Goal: Find specific page/section: Find specific page/section

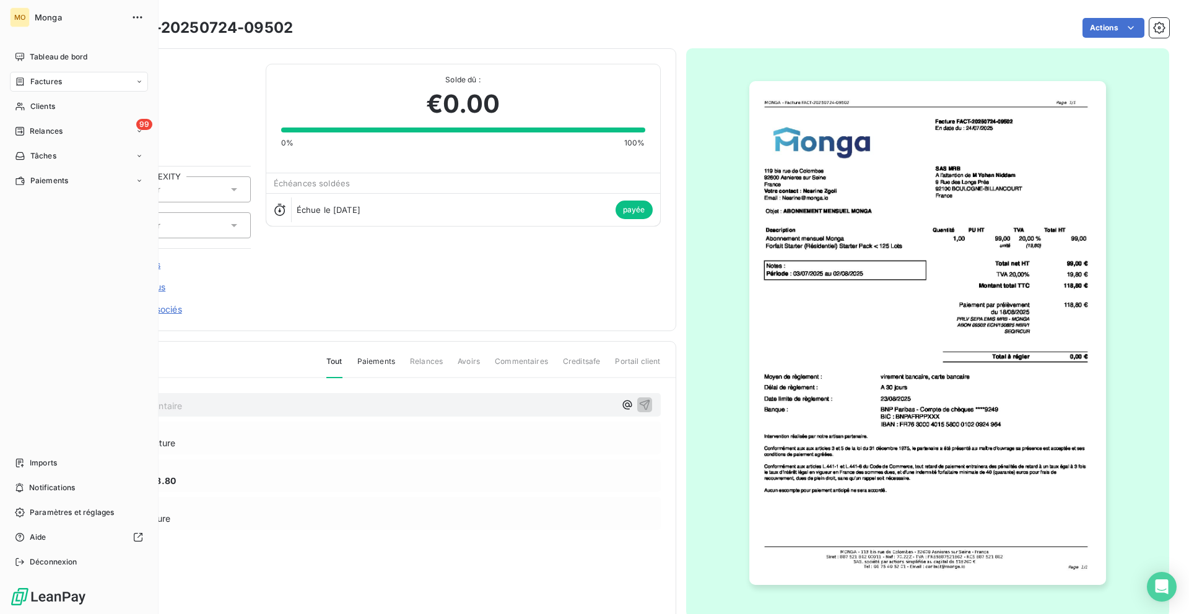
click at [23, 89] on div "Factures" at bounding box center [79, 82] width 138 height 20
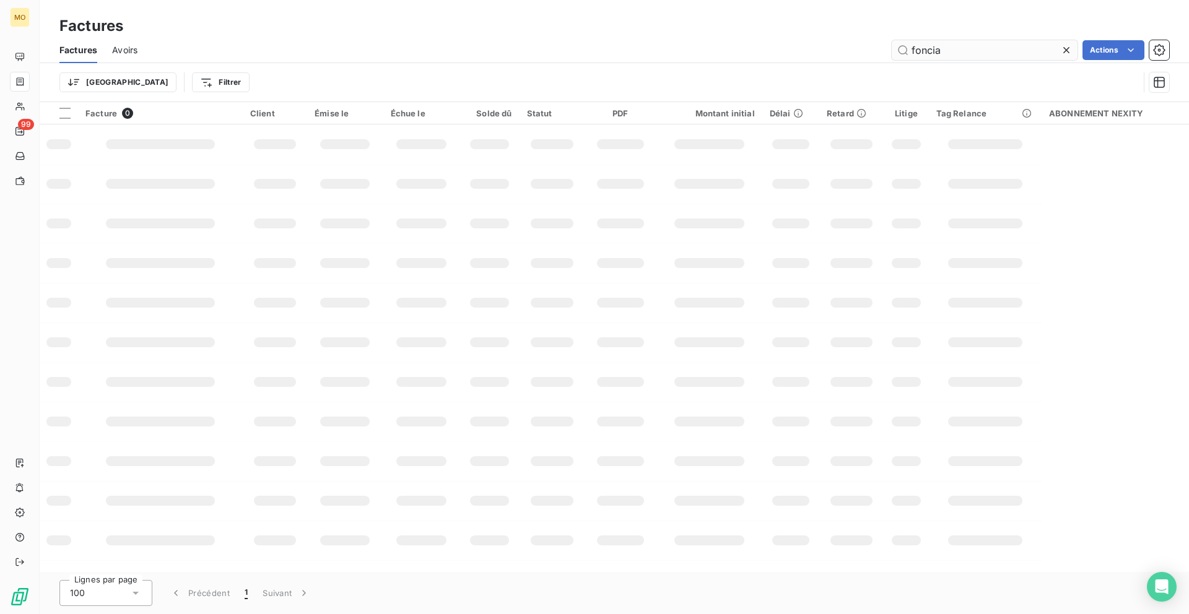
click at [930, 53] on input "foncia" at bounding box center [985, 50] width 186 height 20
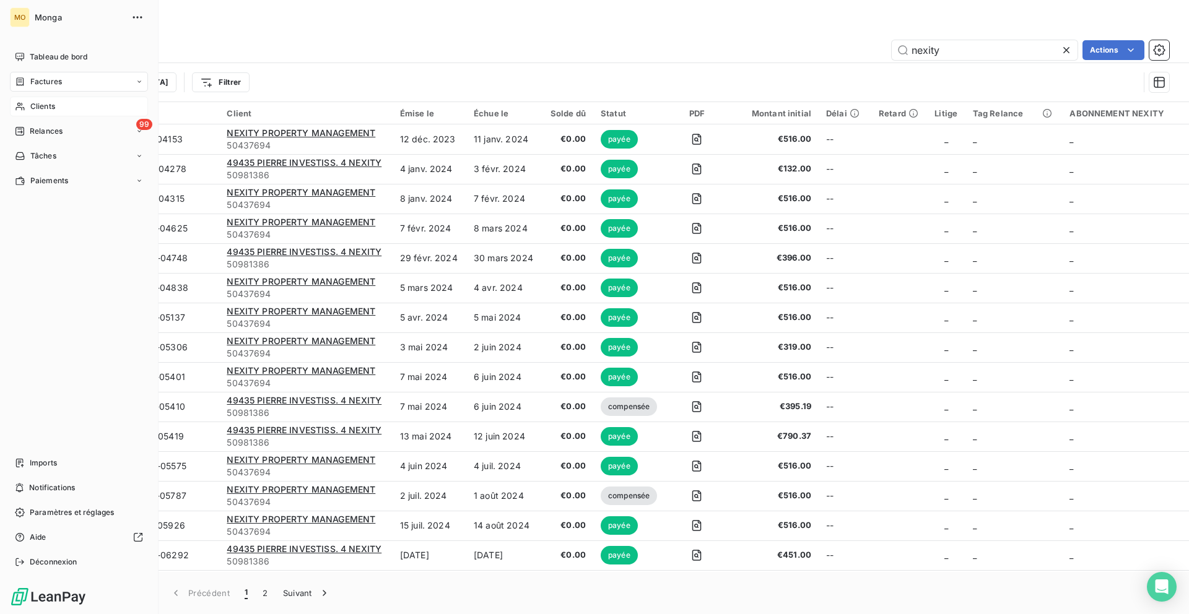
type input "nexity"
click at [24, 107] on icon at bounding box center [20, 107] width 11 height 10
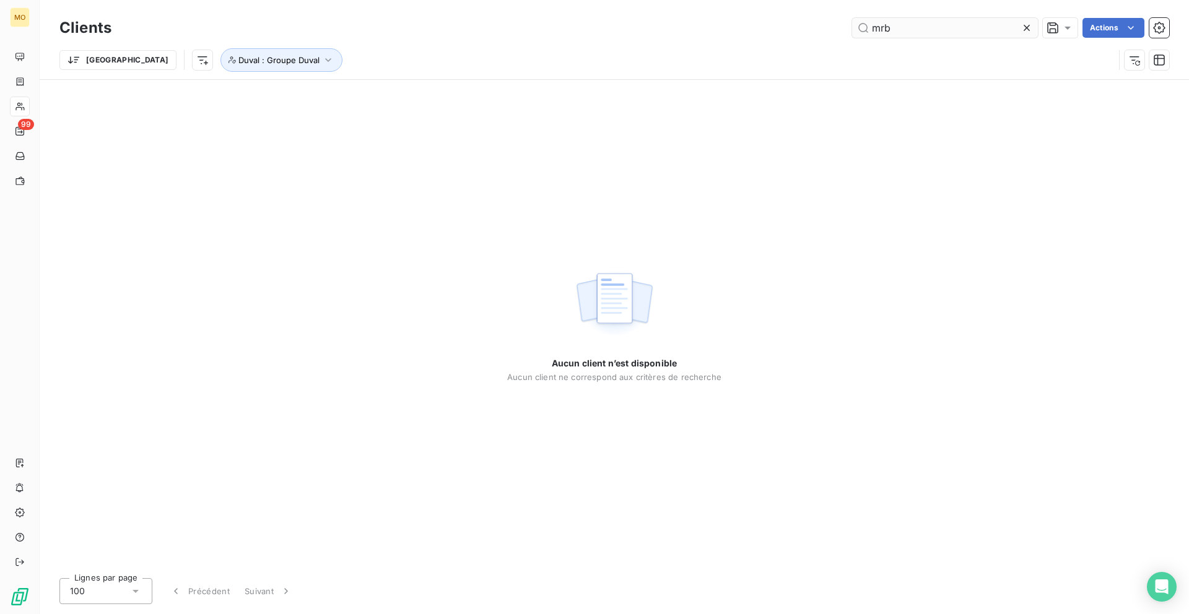
click at [928, 22] on input "mrb" at bounding box center [945, 28] width 186 height 20
type input ","
type input "nexity"
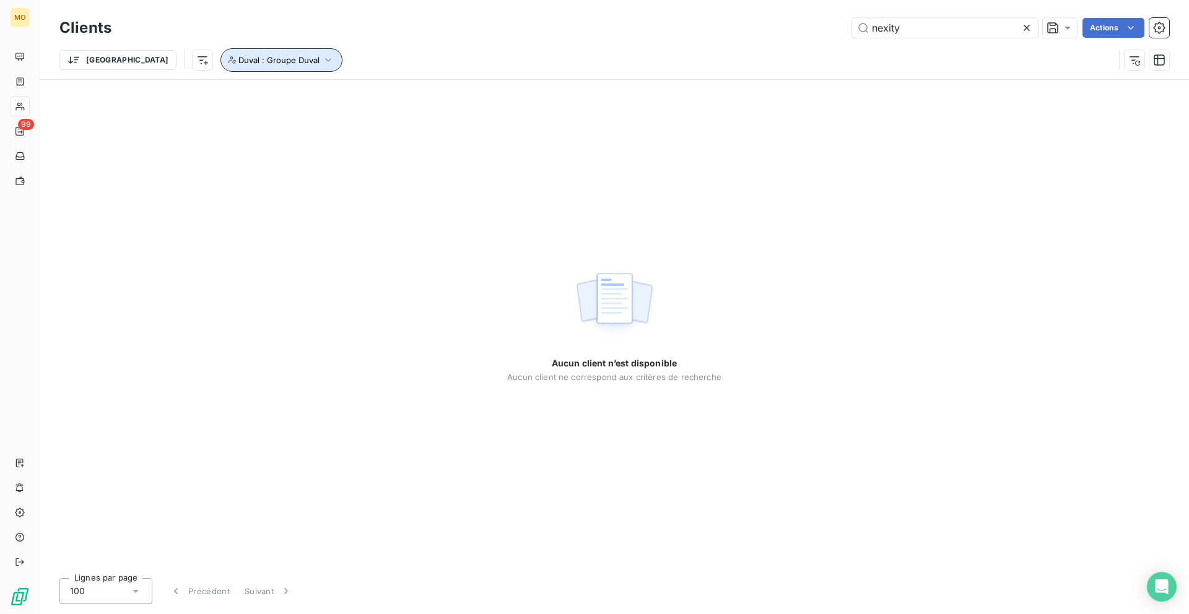
click at [245, 66] on button "Duval : Groupe Duval" at bounding box center [281, 60] width 122 height 24
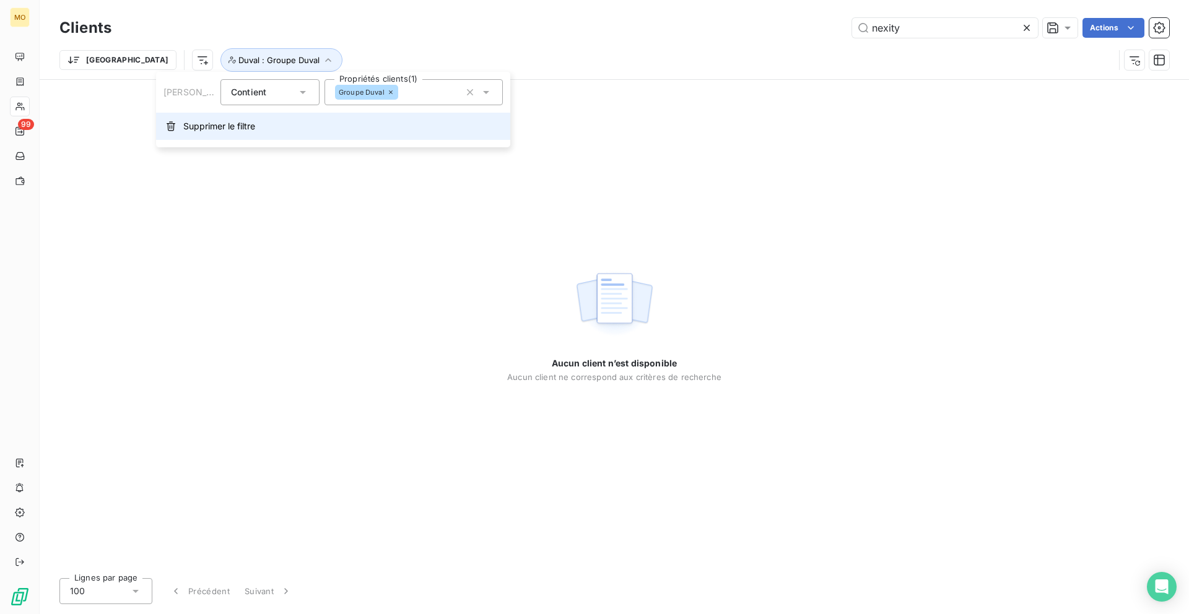
click at [239, 137] on button "Supprimer le filtre" at bounding box center [333, 126] width 354 height 27
